Goal: Find contact information

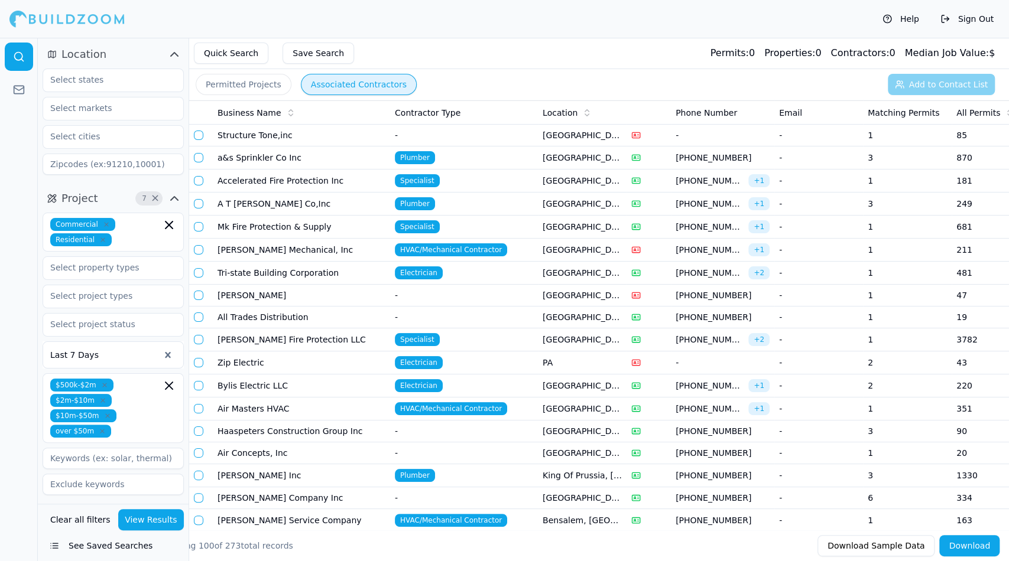
click at [162, 517] on button "View Results" at bounding box center [151, 519] width 66 height 21
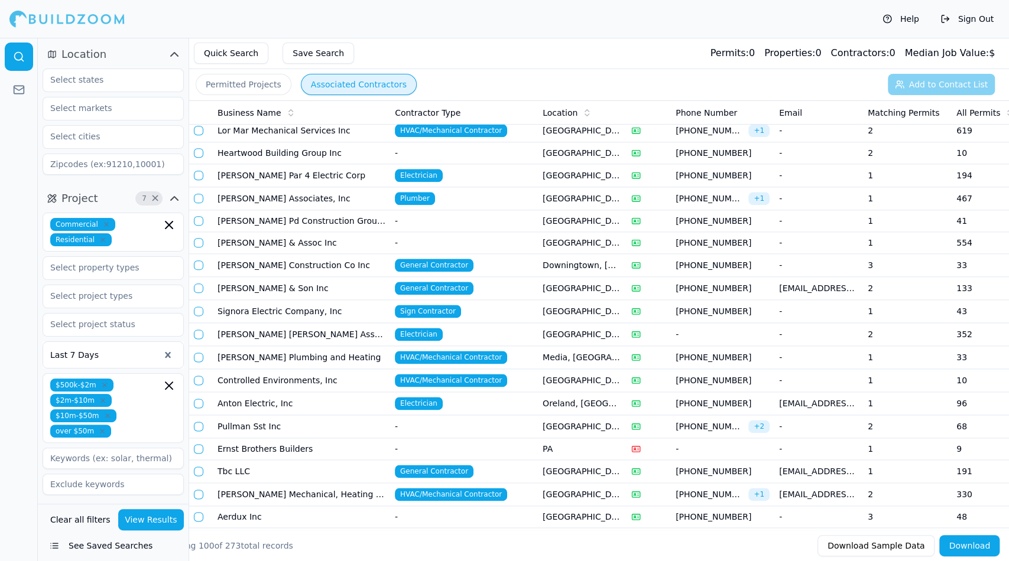
scroll to position [944, 0]
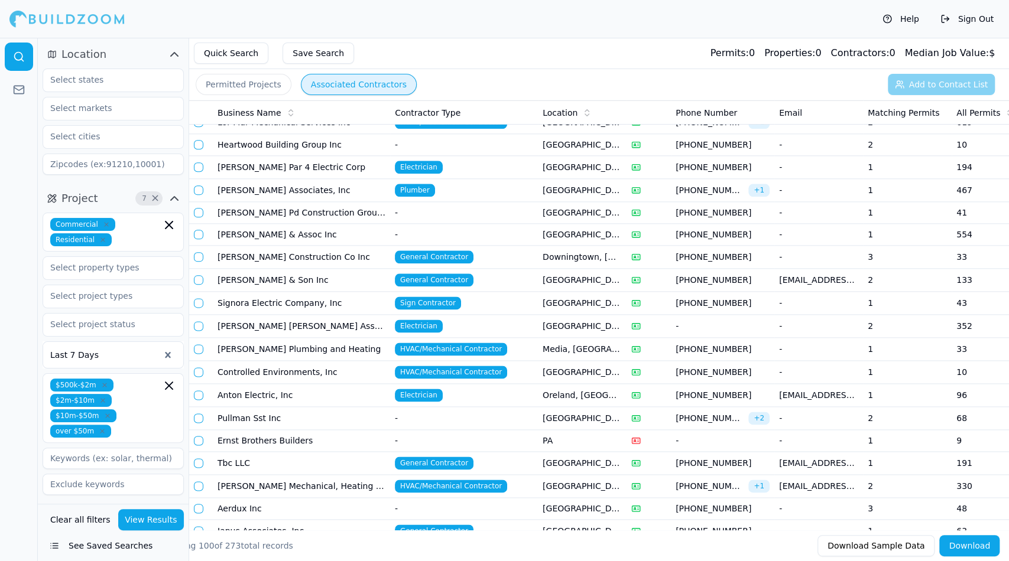
click at [869, 452] on td "1" at bounding box center [907, 463] width 89 height 23
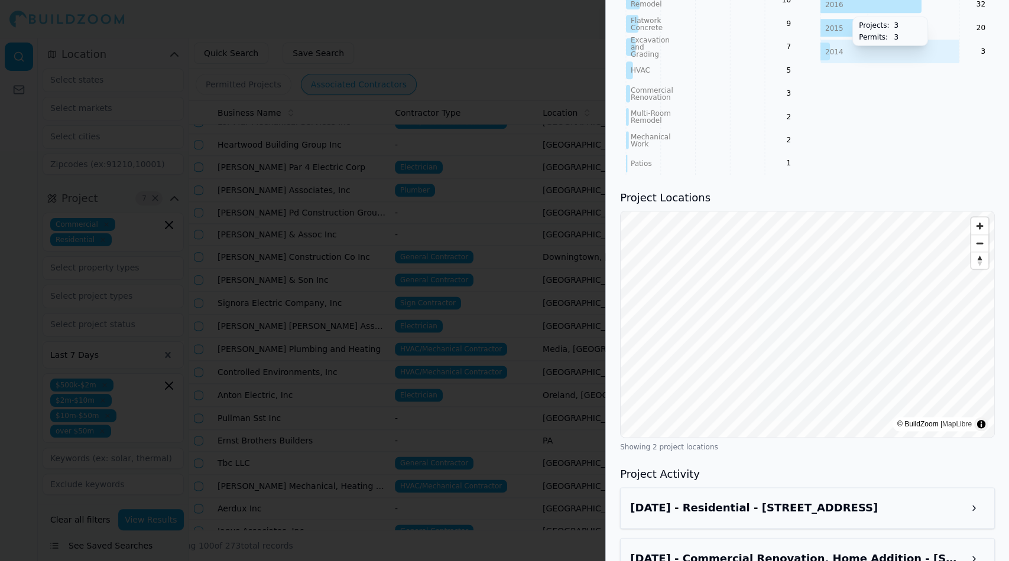
scroll to position [795, 0]
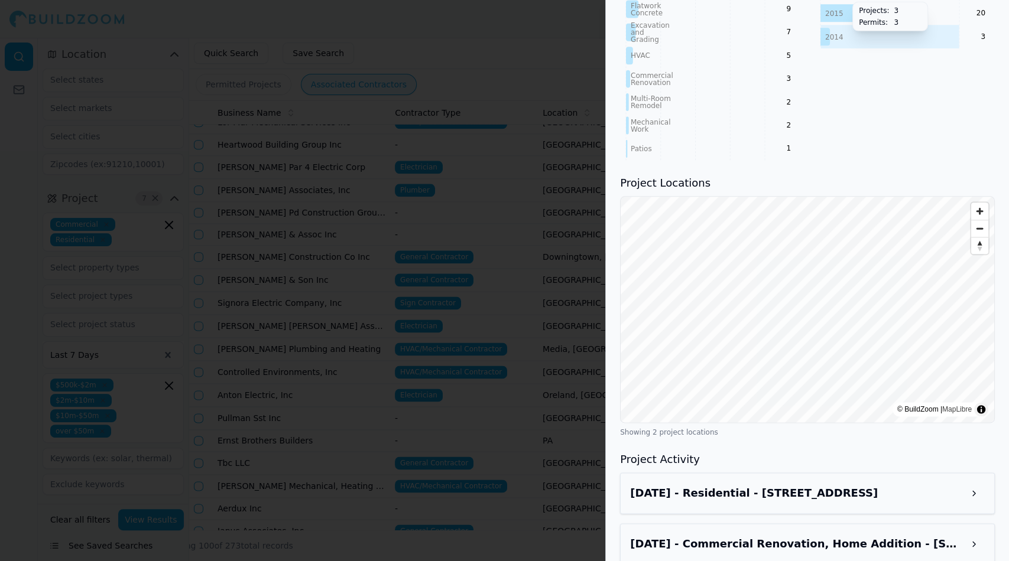
click at [464, 506] on div at bounding box center [504, 280] width 1009 height 561
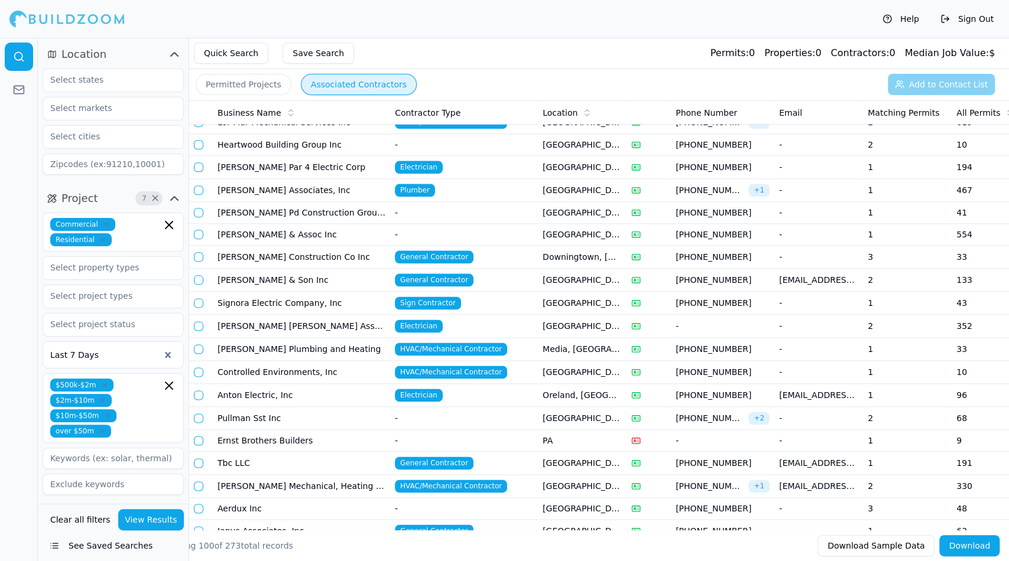
click at [225, 452] on td "Tbc LLC" at bounding box center [301, 463] width 177 height 23
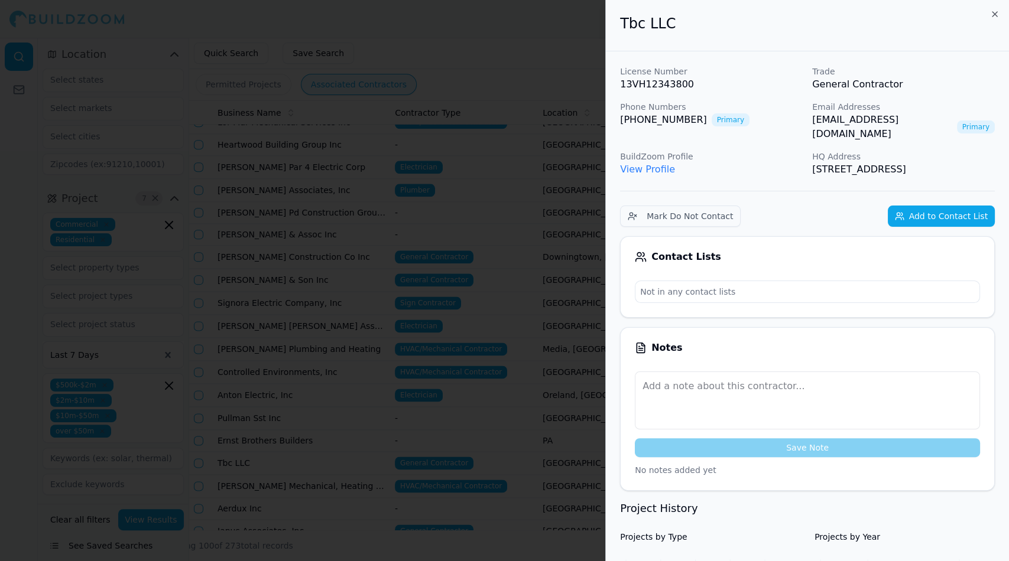
click at [661, 164] on link "View Profile" at bounding box center [647, 169] width 55 height 11
drag, startPoint x: 810, startPoint y: 121, endPoint x: 913, endPoint y: 126, distance: 102.4
click at [913, 126] on div "License Number 13VH12343800 Trade General Contractor Phone Numbers [PHONE_NUMBE…" at bounding box center [807, 121] width 375 height 111
copy link "[EMAIL_ADDRESS][DOMAIN_NAME]"
click at [658, 164] on link "View Profile" at bounding box center [647, 169] width 55 height 11
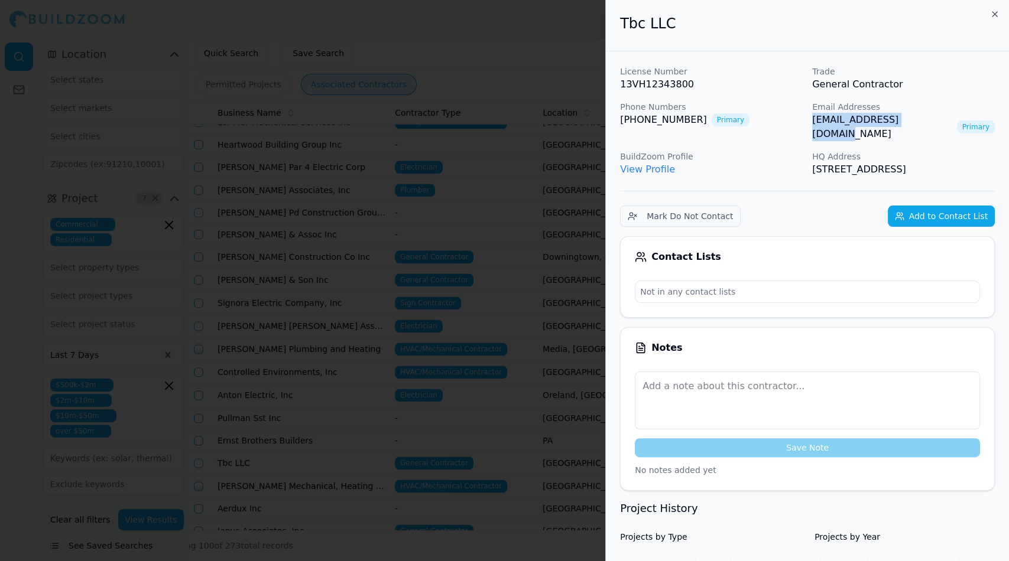
click at [538, 160] on div at bounding box center [504, 280] width 1009 height 561
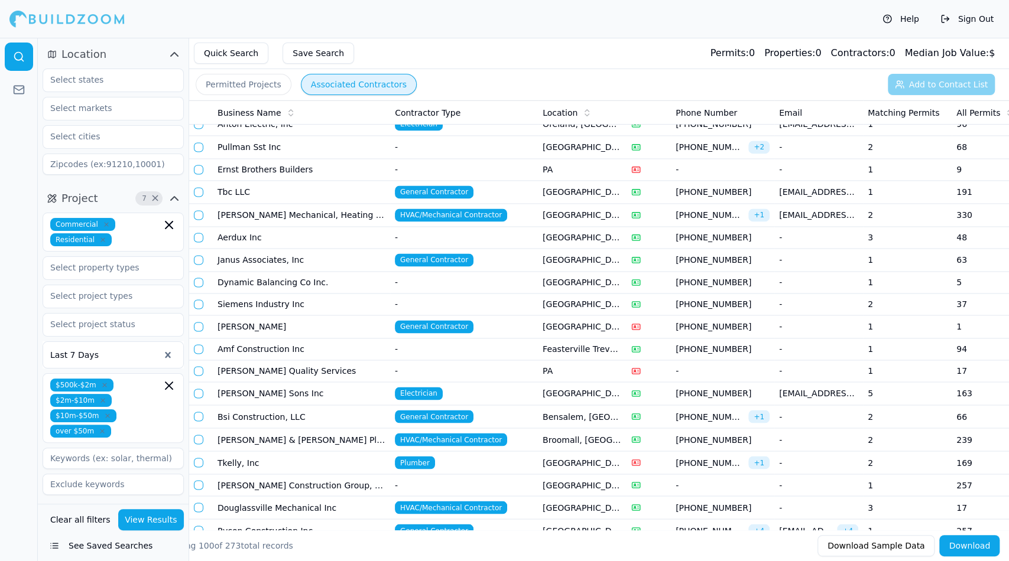
scroll to position [1218, 0]
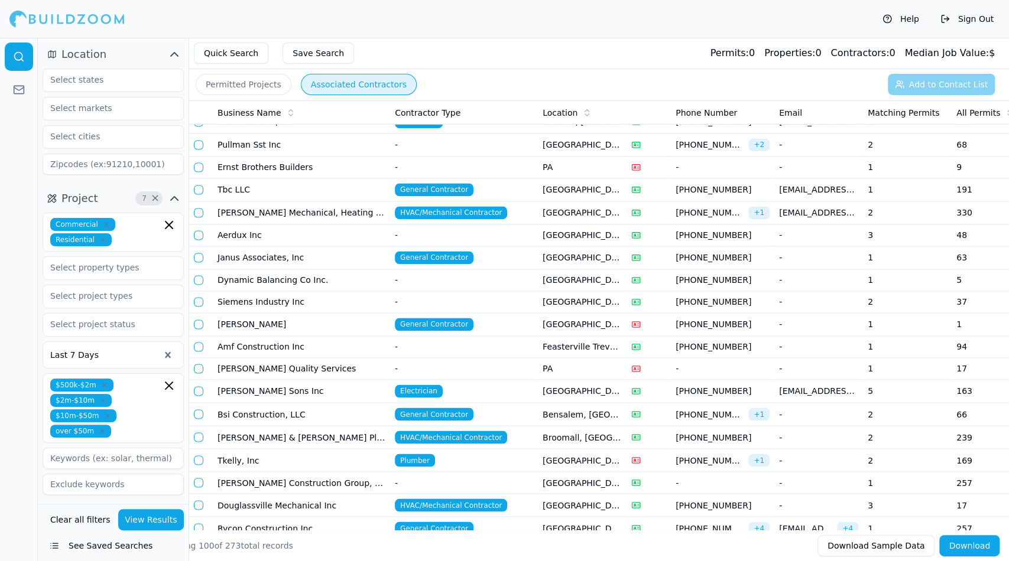
click at [231, 314] on td "[PERSON_NAME]" at bounding box center [301, 324] width 177 height 23
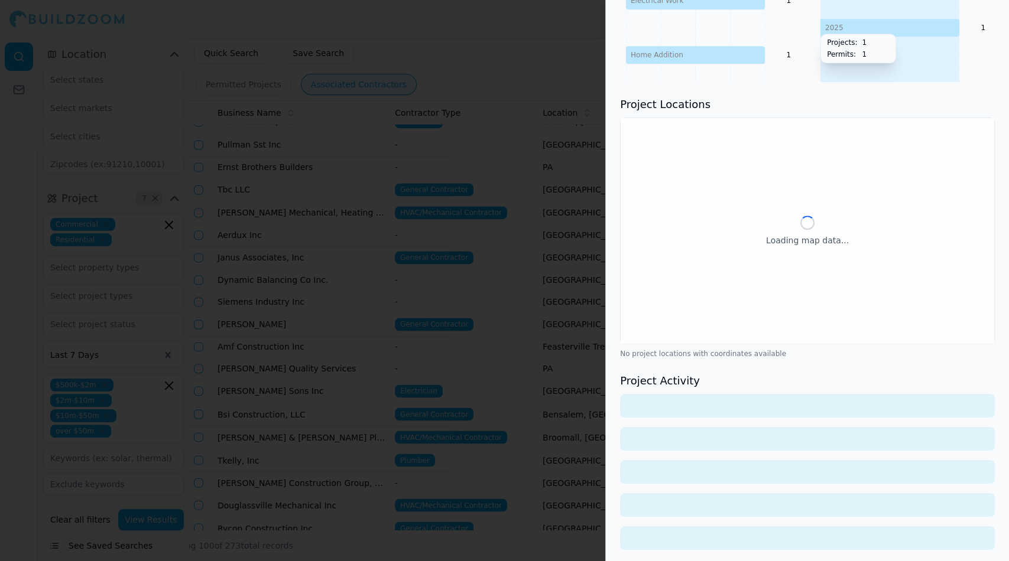
scroll to position [457, 0]
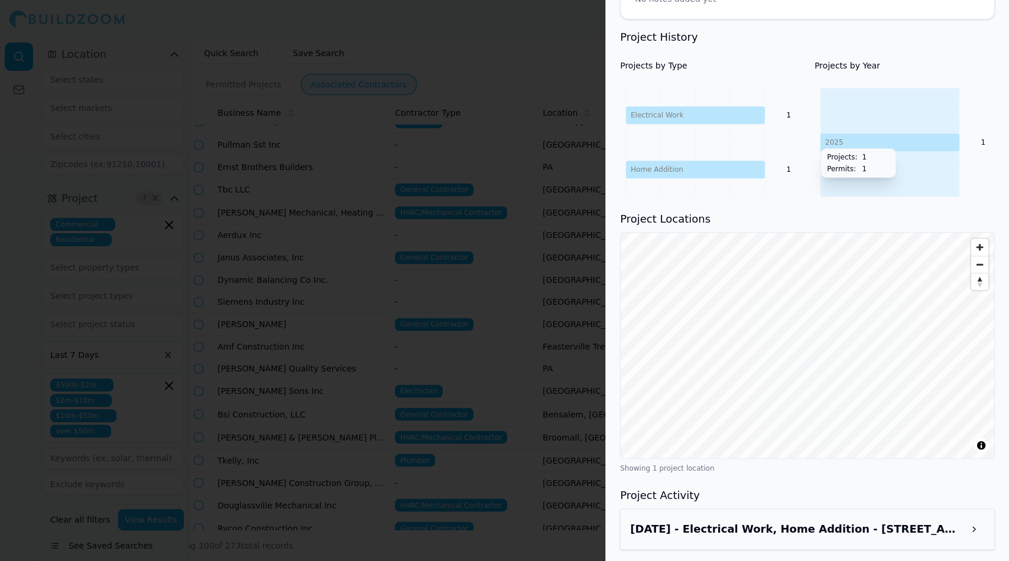
click at [553, 400] on div at bounding box center [504, 280] width 1009 height 561
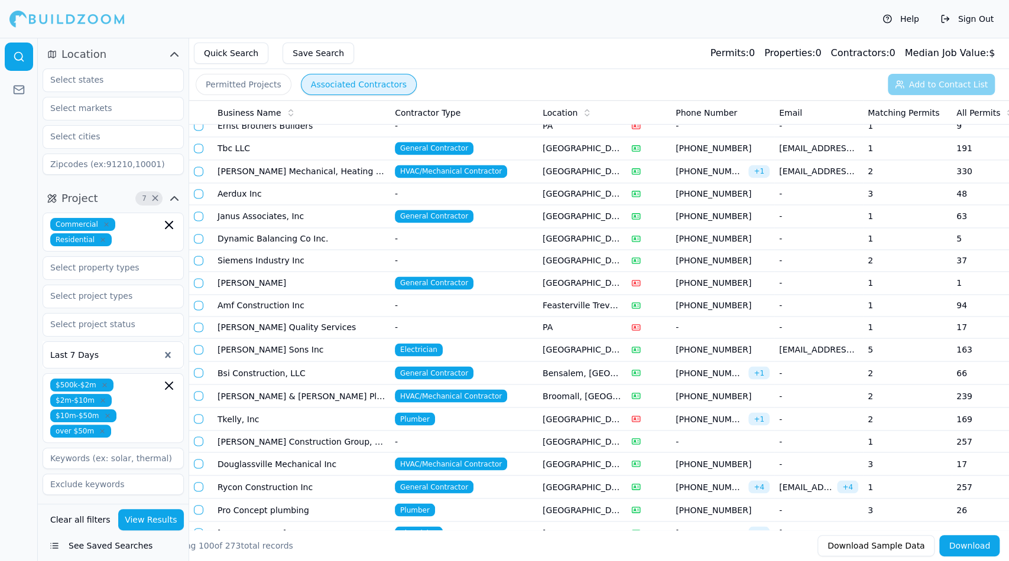
scroll to position [1308, 0]
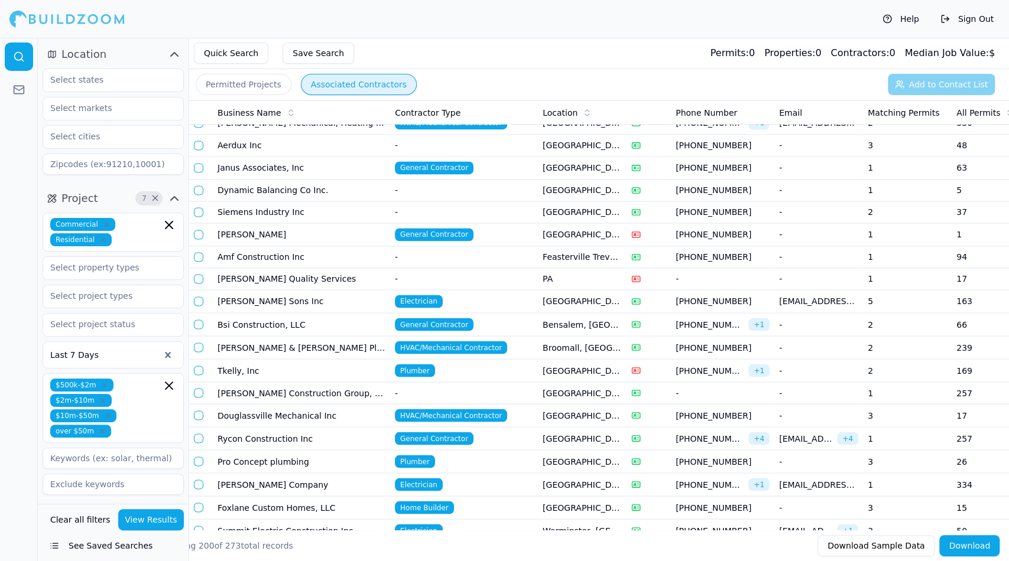
click at [260, 427] on td "Rycon Construction Inc" at bounding box center [301, 438] width 177 height 23
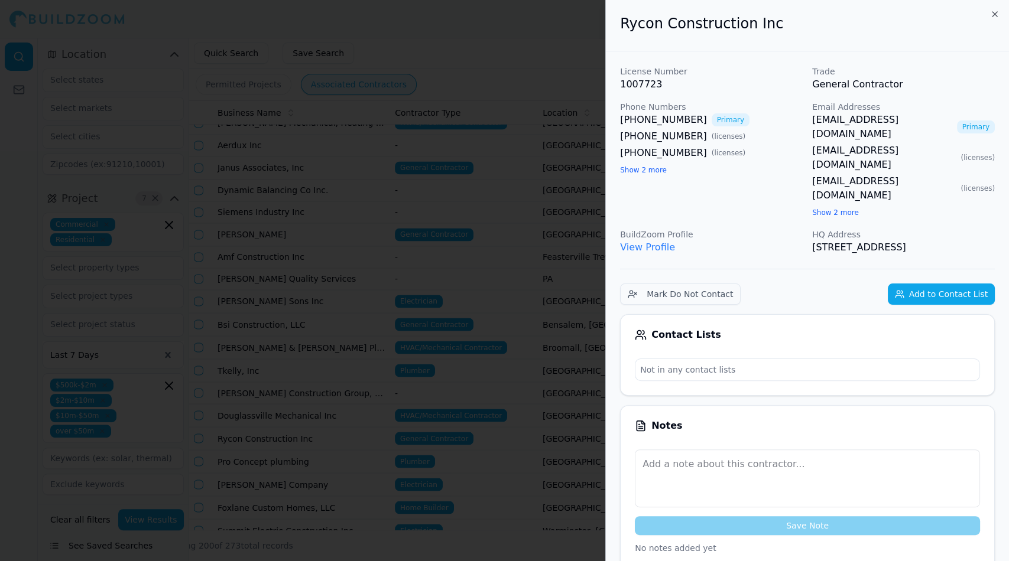
click at [644, 242] on link "View Profile" at bounding box center [647, 247] width 55 height 11
